Goal: Navigation & Orientation: Find specific page/section

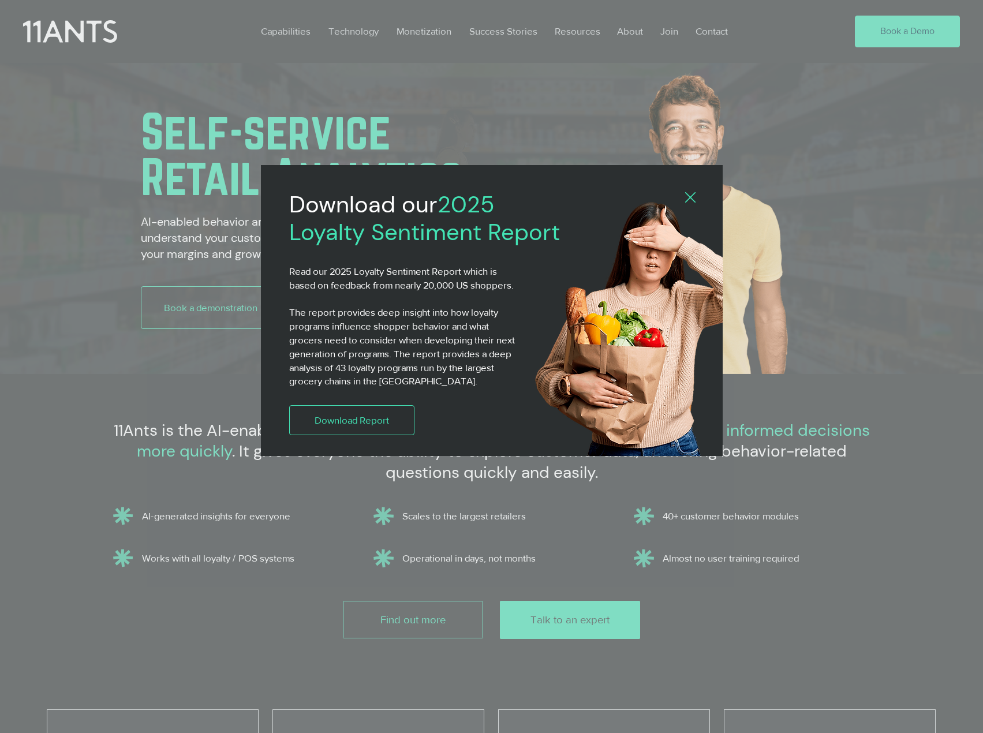
click at [691, 195] on icon "Back to site" at bounding box center [690, 197] width 10 height 10
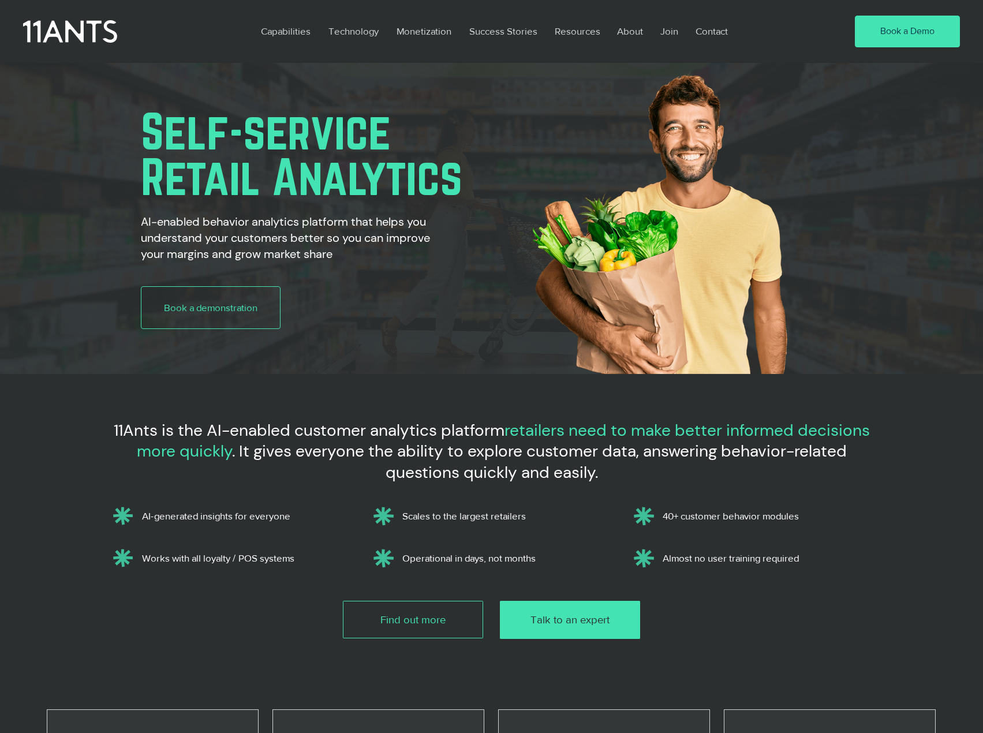
scroll to position [3958, 0]
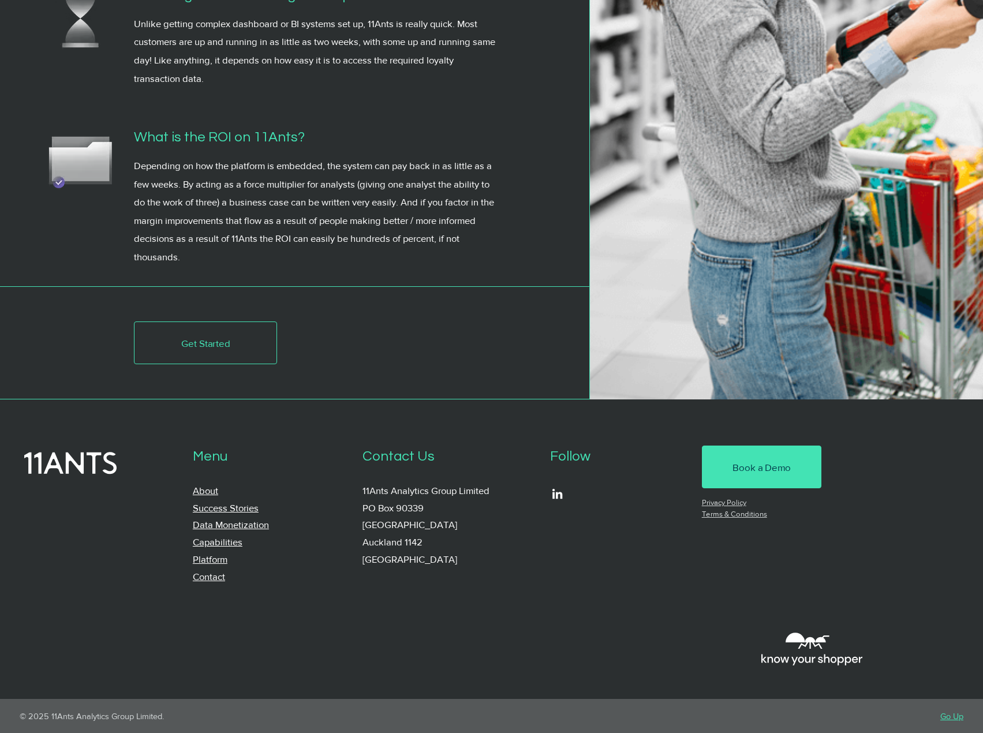
click at [211, 491] on link "About" at bounding box center [205, 490] width 25 height 11
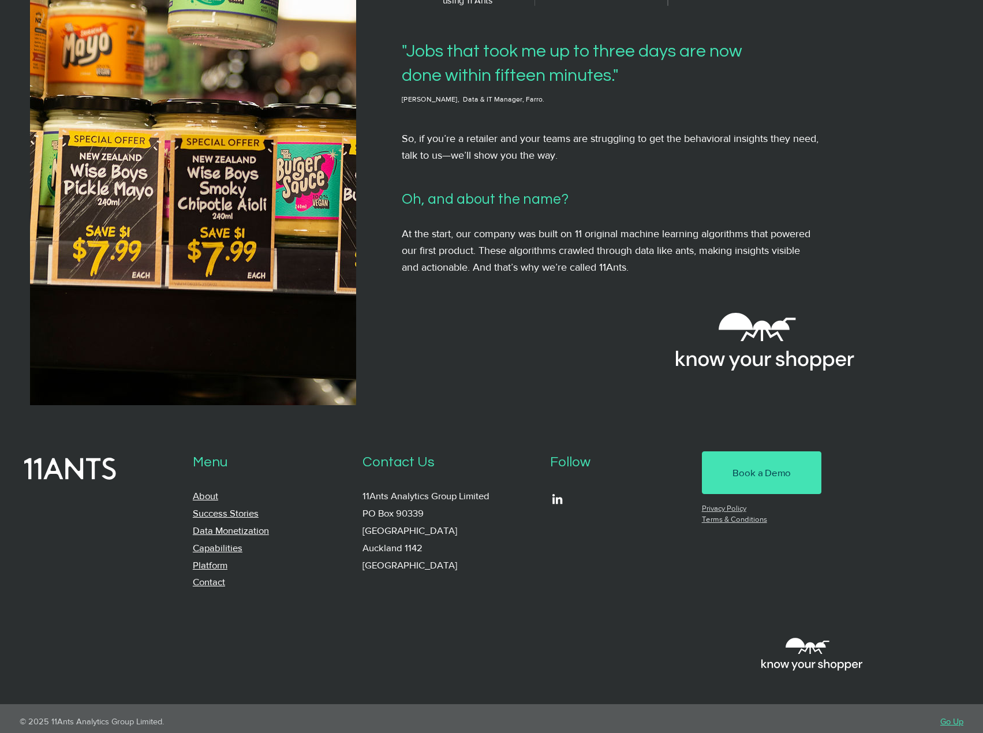
scroll to position [877, 0]
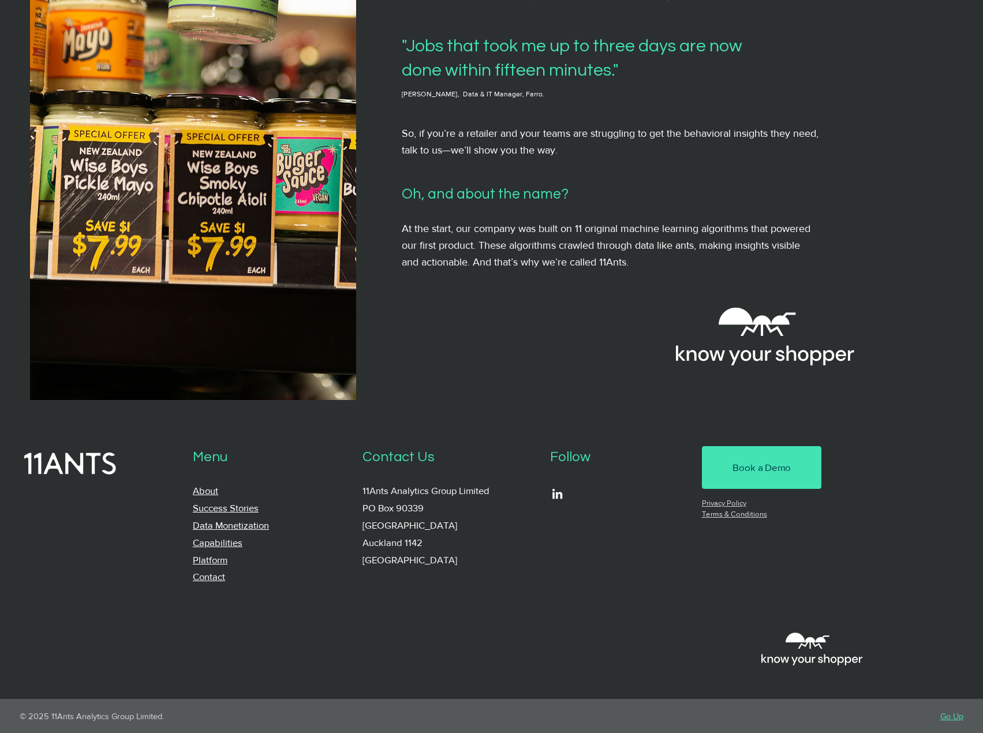
click at [210, 577] on link "Contact" at bounding box center [209, 576] width 32 height 11
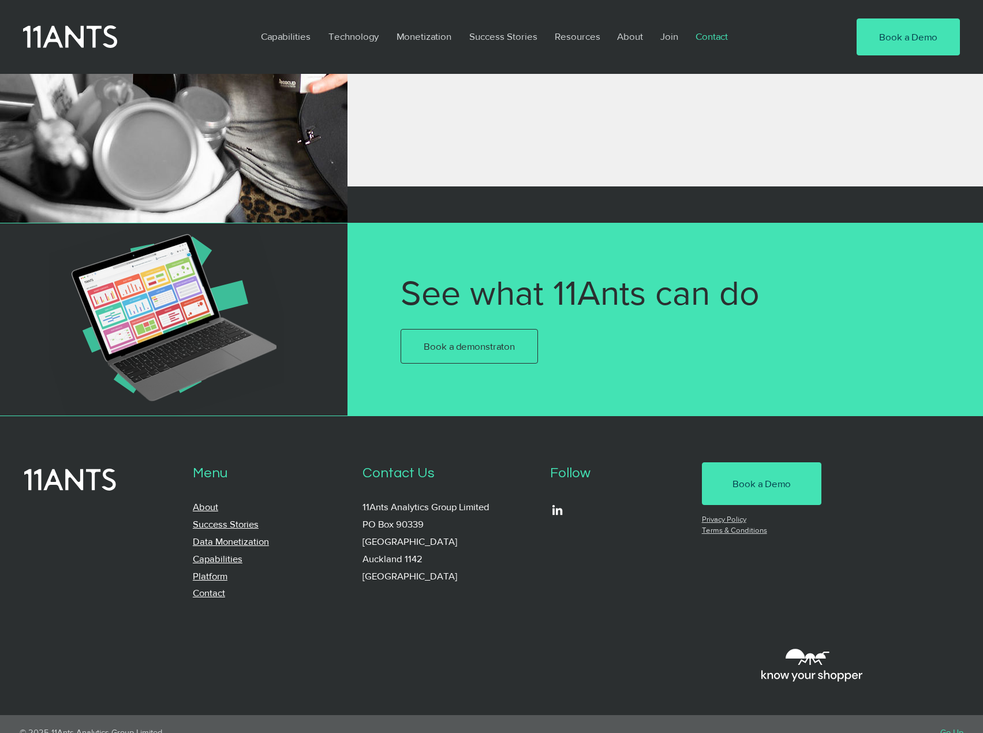
scroll to position [721, 0]
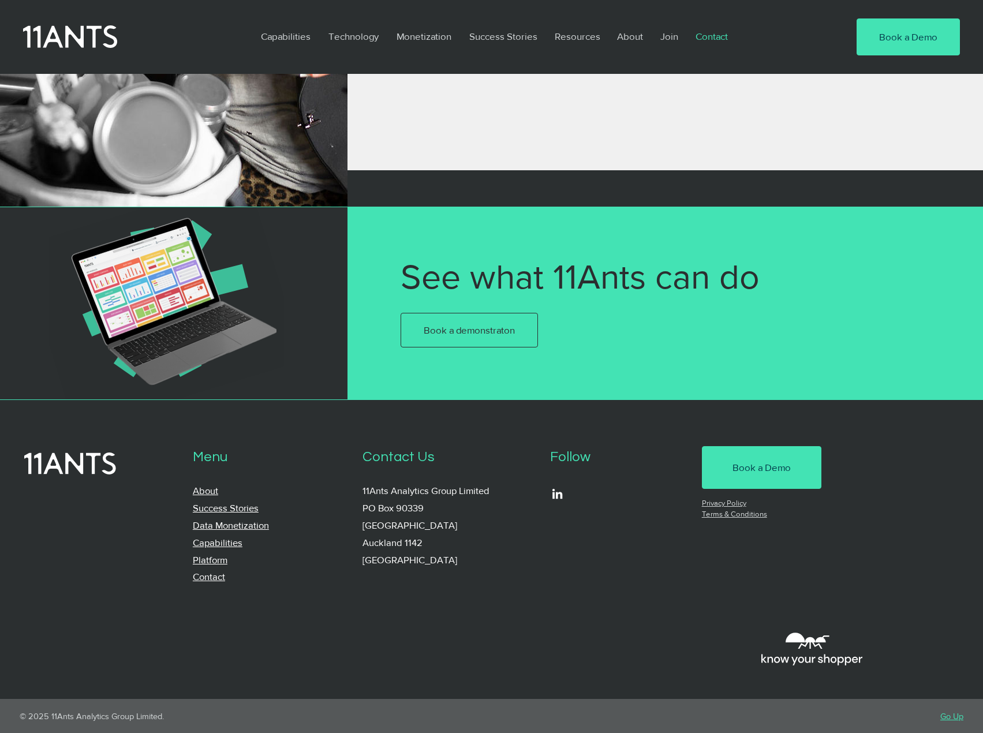
click at [203, 506] on link "Success Stories" at bounding box center [226, 507] width 66 height 11
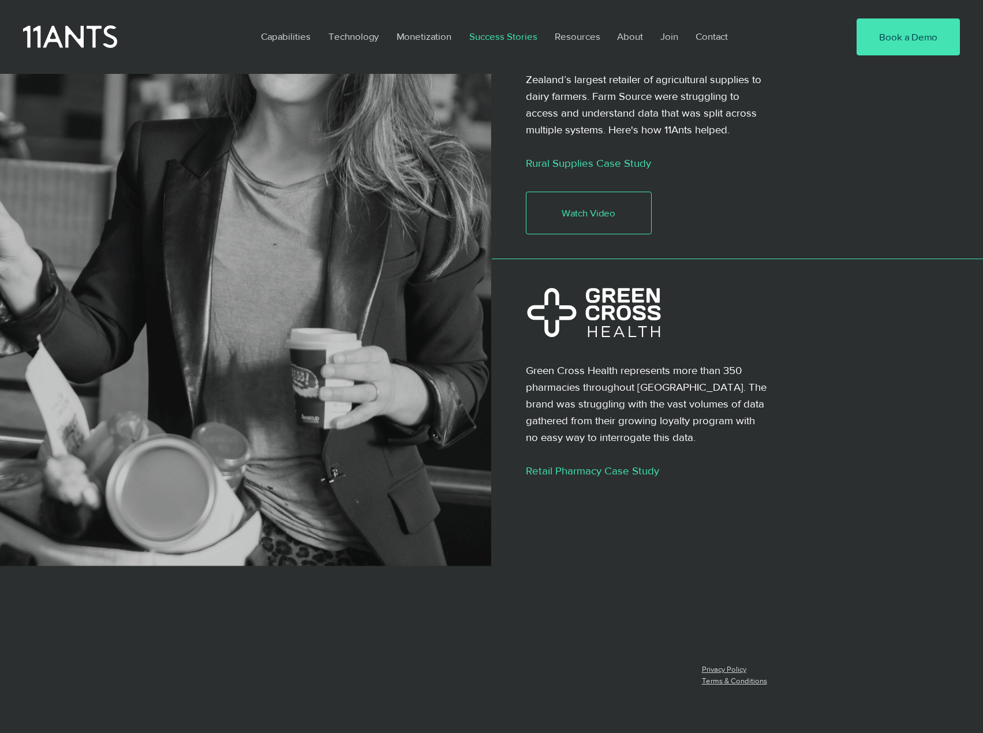
scroll to position [2303, 0]
